Goal: Navigation & Orientation: Understand site structure

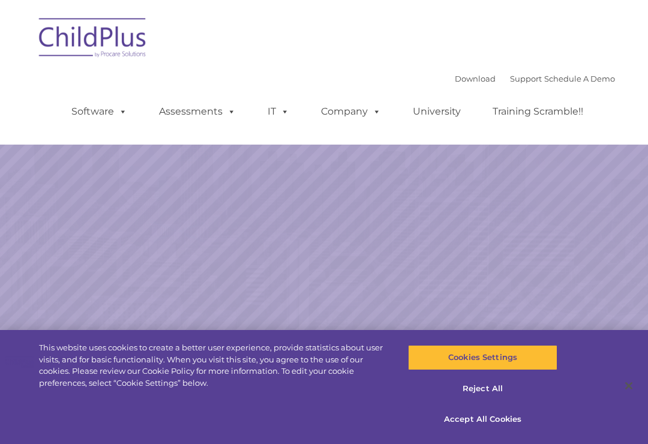
select select "MEDIUM"
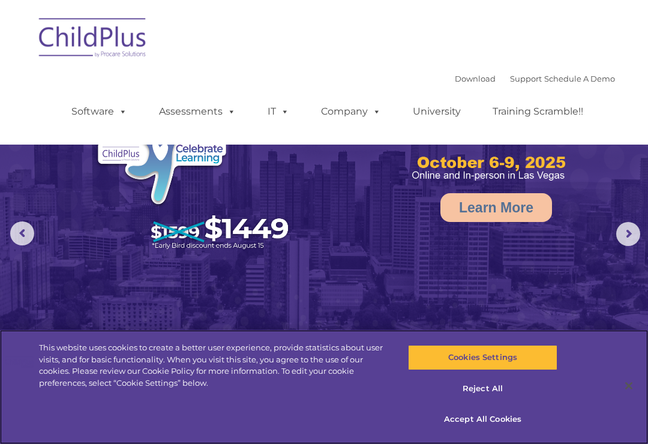
click at [516, 412] on button "Accept All Cookies" at bounding box center [482, 419] width 149 height 25
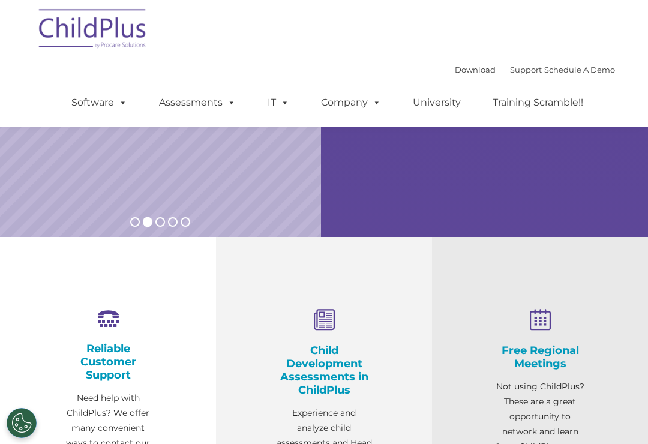
scroll to position [376, 0]
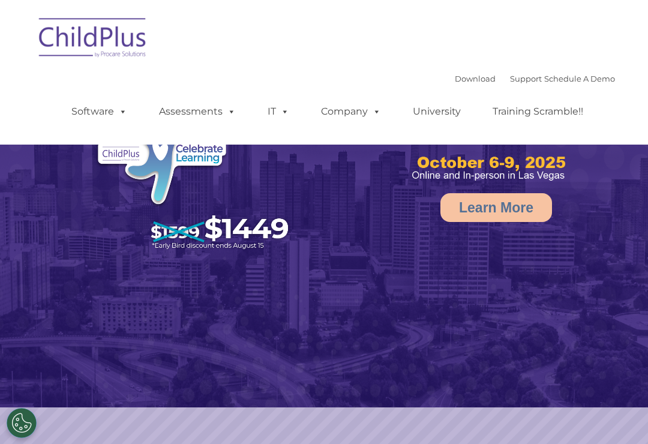
select select "MEDIUM"
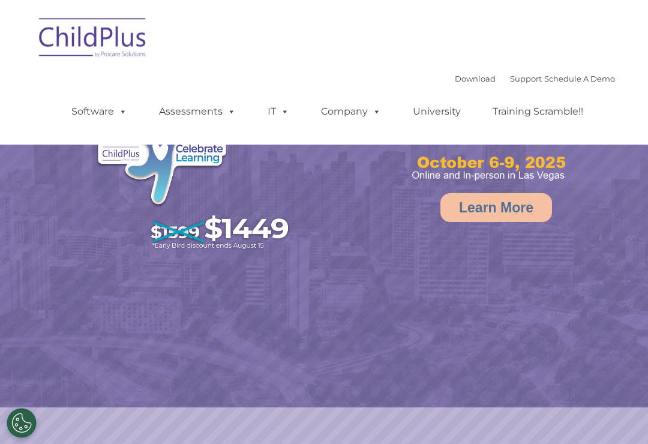
select select "MEDIUM"
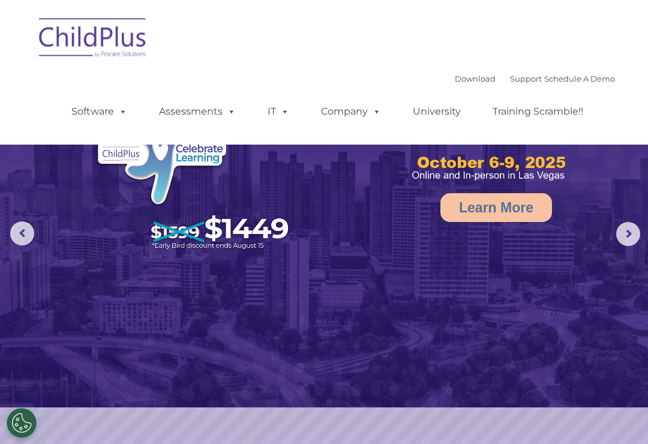
click at [127, 110] on span at bounding box center [120, 111] width 13 height 11
click at [599, 199] on img at bounding box center [324, 203] width 648 height 407
click at [629, 223] on rs-arrow at bounding box center [628, 234] width 24 height 24
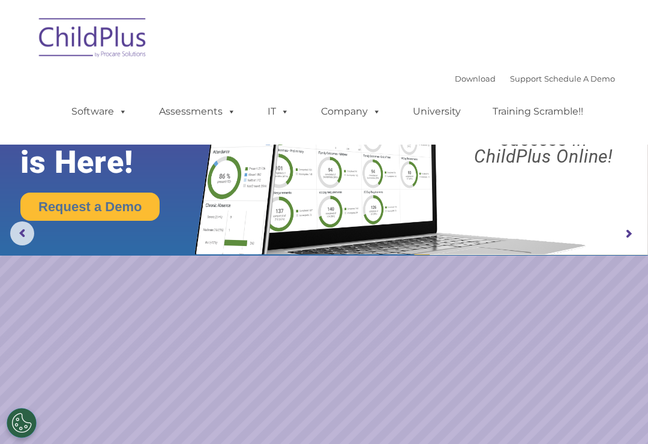
click at [627, 238] on rs-arrow at bounding box center [628, 234] width 24 height 24
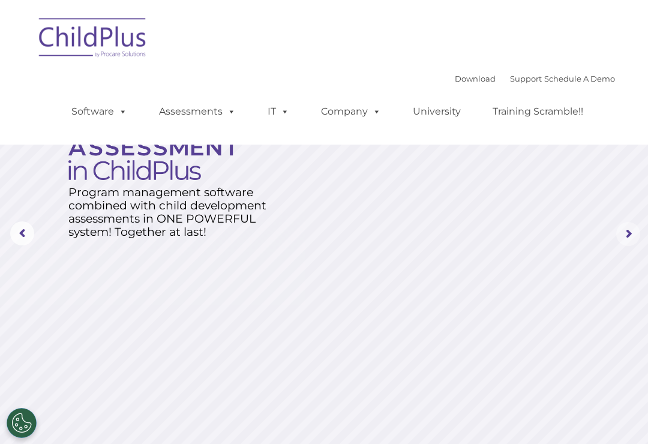
click at [623, 242] on rs-arrow at bounding box center [628, 234] width 24 height 24
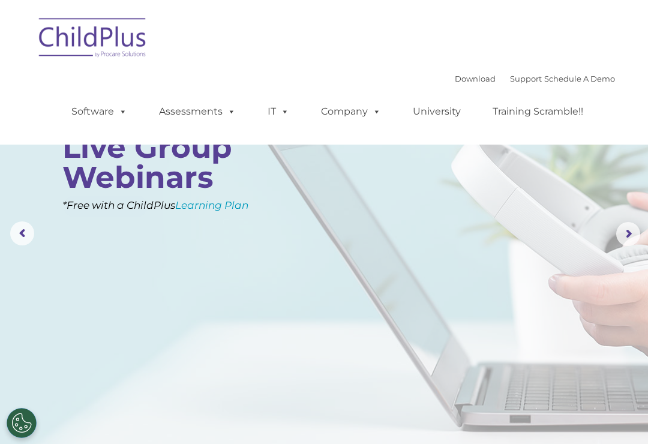
click at [638, 238] on rs-arrow at bounding box center [628, 234] width 24 height 24
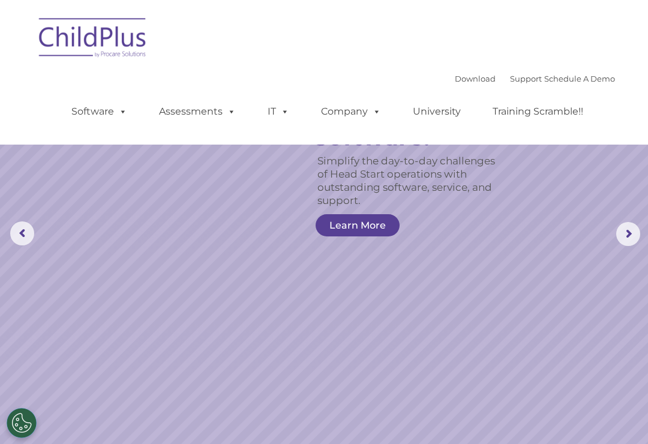
click at [71, 55] on img at bounding box center [93, 40] width 120 height 60
click at [71, 37] on img at bounding box center [93, 40] width 120 height 60
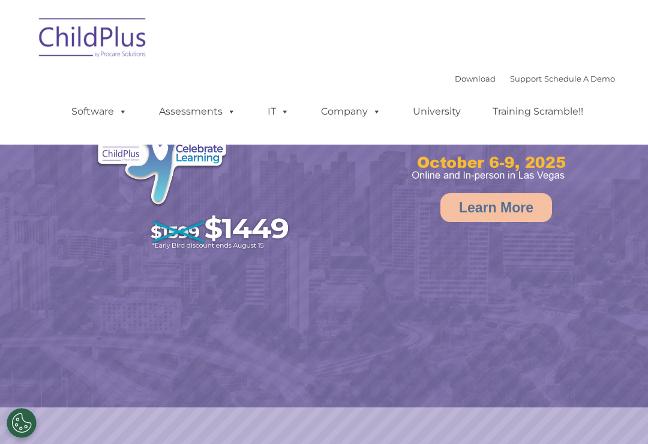
select select "MEDIUM"
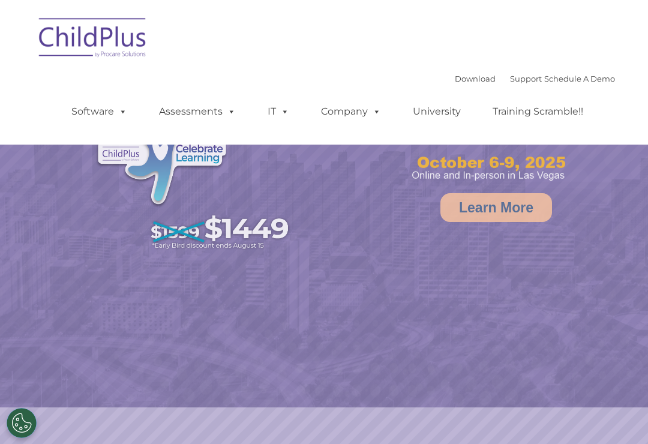
select select "MEDIUM"
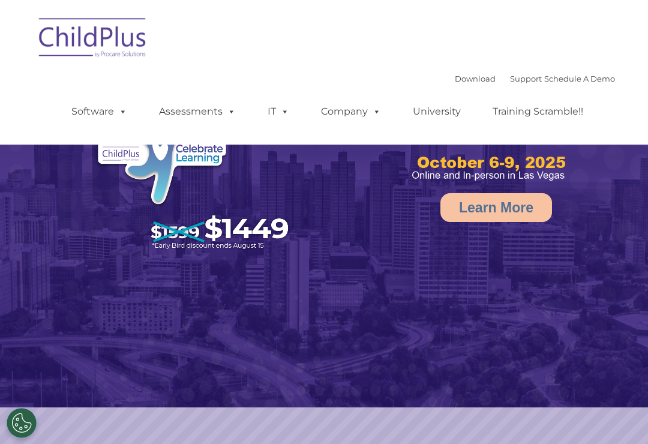
click at [112, 109] on link "Software" at bounding box center [99, 112] width 80 height 24
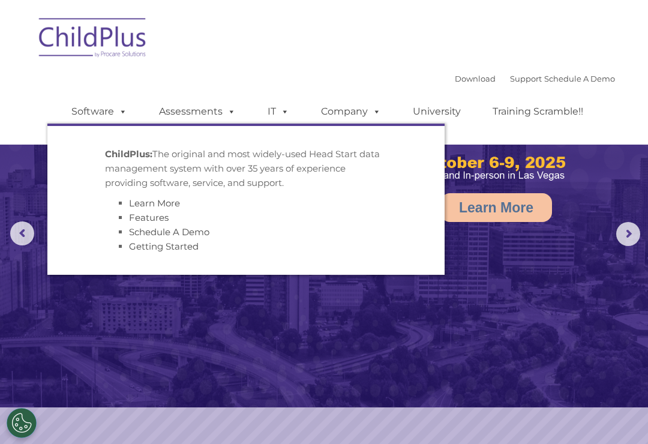
click at [83, 43] on img at bounding box center [93, 40] width 120 height 60
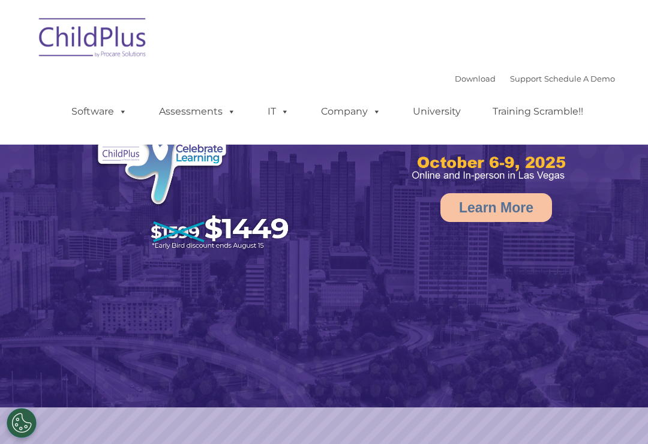
select select "MEDIUM"
click at [335, 110] on link "Company" at bounding box center [351, 112] width 84 height 24
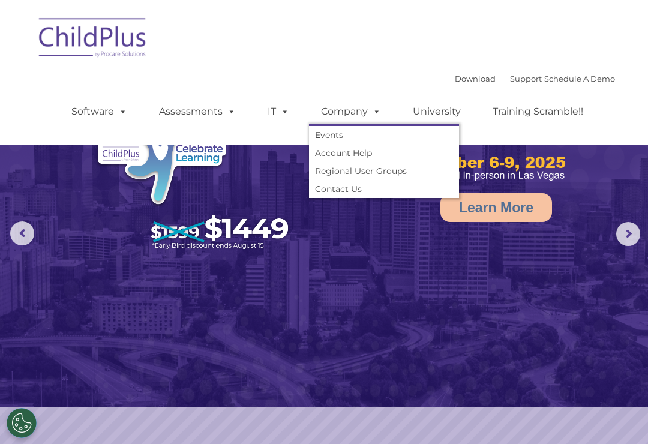
click at [264, 117] on link "IT" at bounding box center [278, 112] width 46 height 24
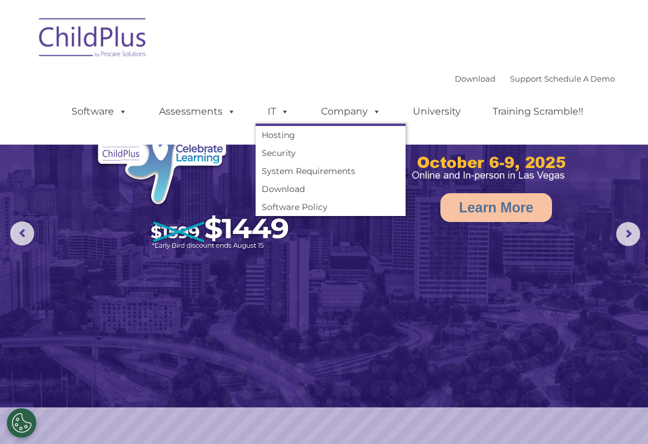
click at [202, 116] on link "Assessments" at bounding box center [197, 112] width 101 height 24
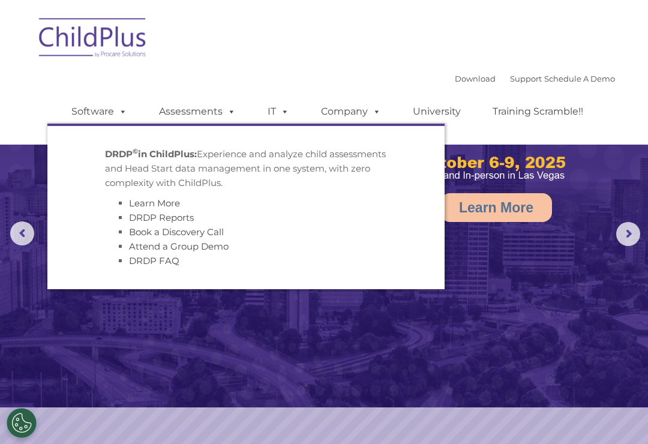
click at [69, 115] on link "Software" at bounding box center [99, 112] width 80 height 24
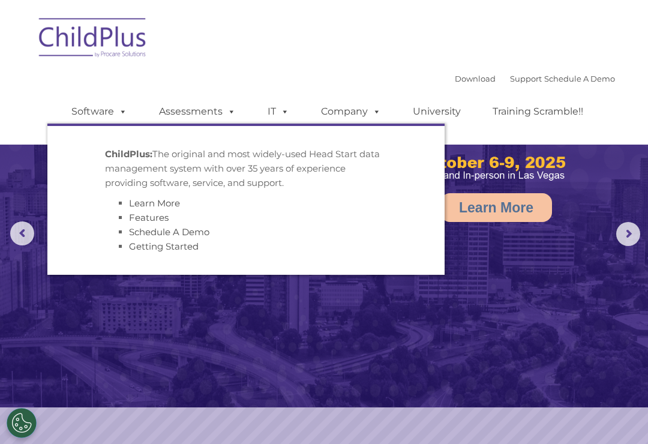
click at [551, 115] on link "Training Scramble!!" at bounding box center [537, 112] width 115 height 24
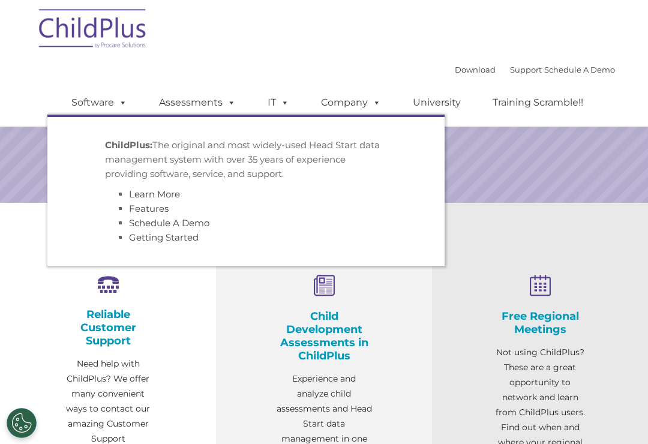
scroll to position [272, 0]
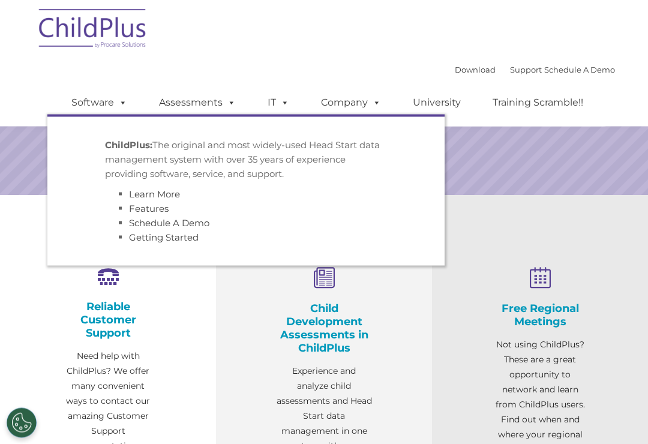
click at [107, 110] on link "Software" at bounding box center [99, 103] width 80 height 24
